Goal: Connect with others: Participate in discussion

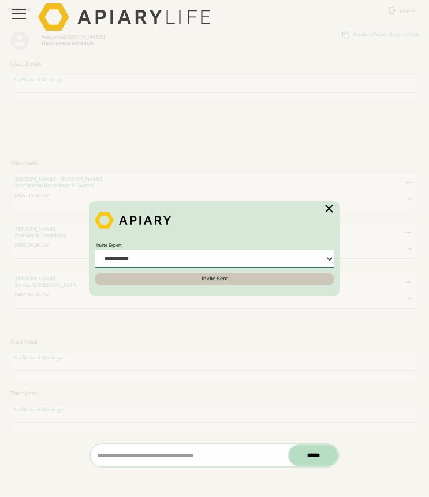
select select "**********"
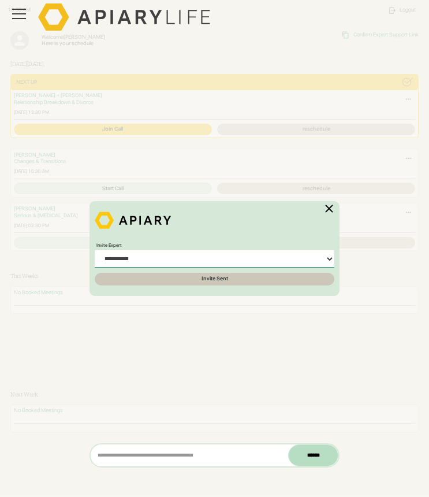
click at [330, 205] on img at bounding box center [329, 209] width 14 height 14
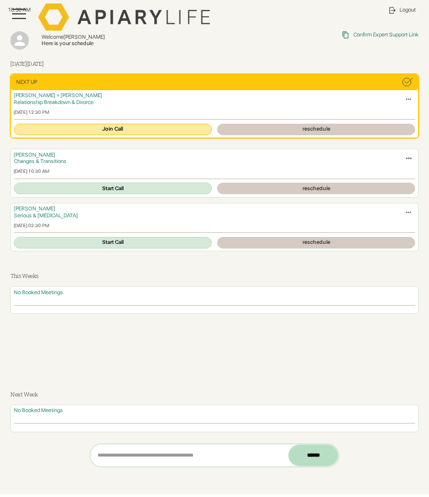
click at [146, 129] on link "Join Call" at bounding box center [113, 130] width 198 height 12
